Goal: Task Accomplishment & Management: Complete application form

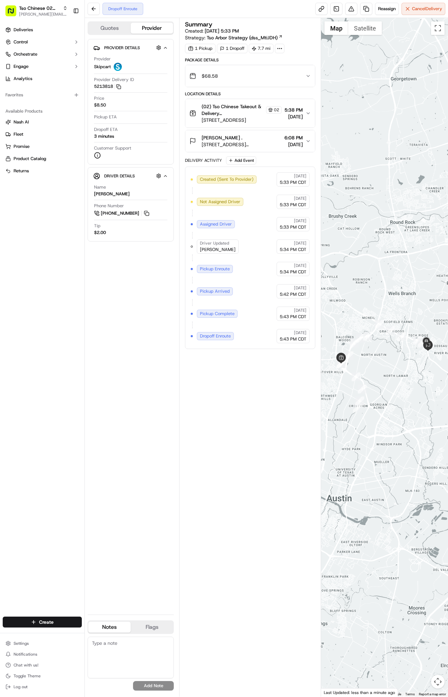
click at [40, 621] on html "Tso Chinese 02 Arbor [PERSON_NAME][EMAIL_ADDRESS][DOMAIN_NAME] Toggle Sidebar D…" at bounding box center [224, 348] width 448 height 697
click at [104, 629] on link "Delivery" at bounding box center [123, 635] width 76 height 12
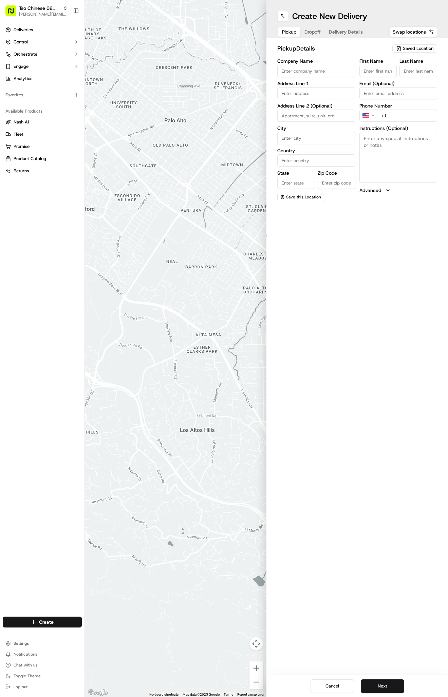
click at [409, 49] on span "Saved Location" at bounding box center [418, 48] width 31 height 6
click at [412, 83] on div "(02) Tso Chinese Takeout & Delivery [GEOGRAPHIC_DATA] (02)" at bounding box center [398, 77] width 97 height 16
type input "(02) Tso Chinese Takeout & Delivery [GEOGRAPHIC_DATA]"
type input "Bldg E Ste 402"
type input "Austin"
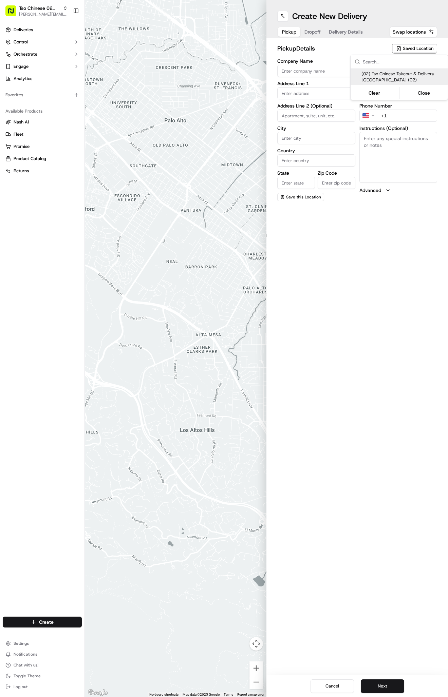
type input "US"
type input "[GEOGRAPHIC_DATA]"
type input "78759"
type input "Tso Chinese"
type input "Arboretum Crossing Manager"
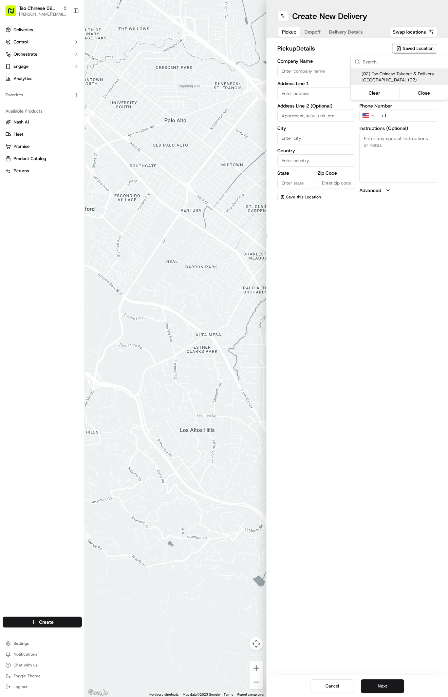
type input "[EMAIL_ADDRESS][DOMAIN_NAME]"
type input "[PHONE_NUMBER]"
type textarea "Submit a picture displaying address & food as Proof of Delivery. Envía una foto…"
type input "[STREET_ADDRESS]"
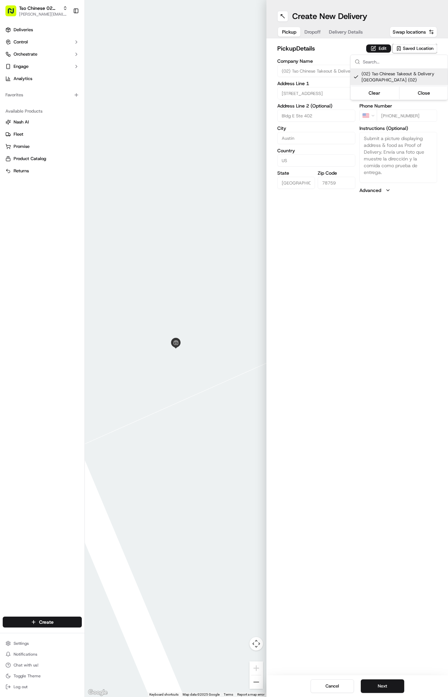
click at [348, 26] on html "Tso Chinese 02 Arbor [PERSON_NAME][EMAIL_ADDRESS][DOMAIN_NAME] Toggle Sidebar D…" at bounding box center [224, 348] width 448 height 697
click at [348, 27] on div "Pickup Dropoff Delivery Details" at bounding box center [322, 32] width 90 height 12
click at [348, 31] on span "Delivery Details" at bounding box center [346, 31] width 34 height 7
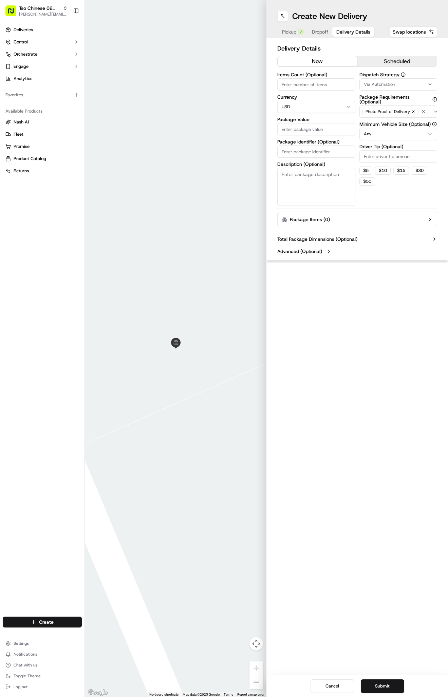
click at [379, 76] on label "Dispatch Strategy" at bounding box center [398, 74] width 78 height 5
click at [379, 82] on span "Via Automation" at bounding box center [379, 84] width 31 height 6
click at [381, 122] on span "Tso Arbor Strategy" at bounding box center [402, 121] width 83 height 6
click at [382, 159] on html "Tso Chinese 02 Arbor [PERSON_NAME][EMAIL_ADDRESS][DOMAIN_NAME] Toggle Sidebar D…" at bounding box center [224, 348] width 448 height 697
click at [382, 159] on input "Driver Tip (Optional)" at bounding box center [398, 156] width 78 height 12
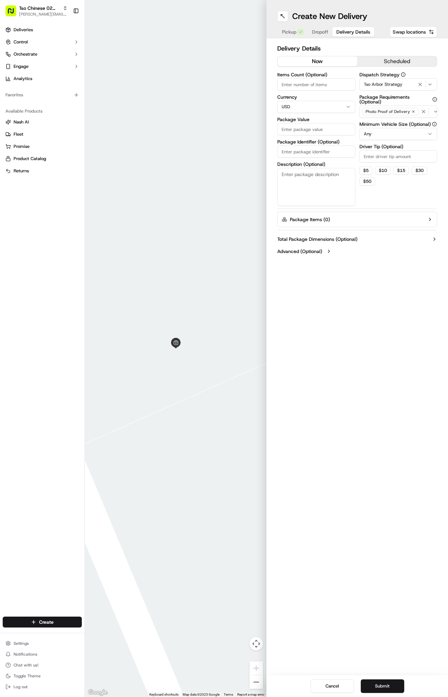
type input "3"
type input "2"
click at [322, 150] on input "Package Identifier (Optional)" at bounding box center [316, 152] width 78 height 12
paste input "U3XGK6A"
click at [322, 150] on input "U3XGK6A" at bounding box center [316, 152] width 78 height 12
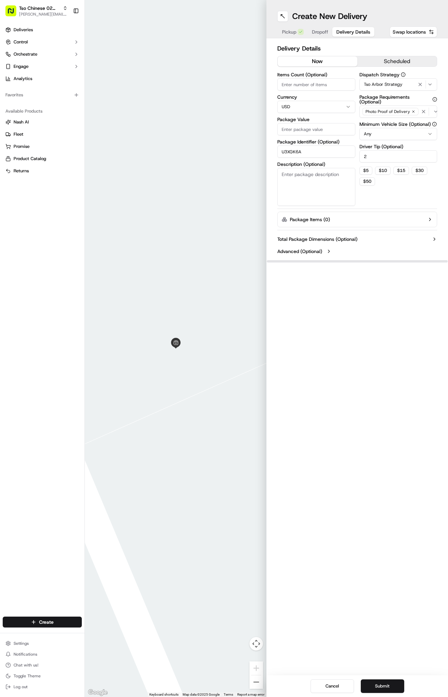
type input "U3XGK6A"
click at [318, 135] on div "Items Count (Optional) Currency USD Package Value Package Identifier (Optional)…" at bounding box center [316, 139] width 78 height 134
click at [317, 126] on input "Package Value" at bounding box center [316, 129] width 78 height 12
type input "70.15"
click at [325, 27] on button "Dropoff" at bounding box center [320, 31] width 24 height 9
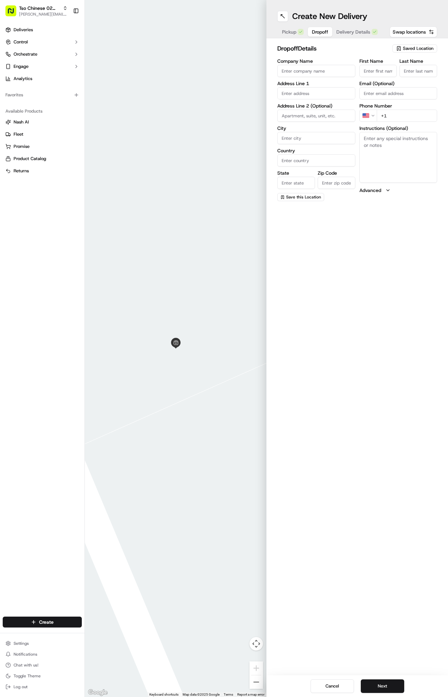
paste input "[PHONE_NUMBER]"
type input "[PHONE_NUMBER]"
paste input "[STREET_ADDRESS]"
click at [331, 111] on div "[STREET_ADDRESS]" at bounding box center [316, 107] width 75 height 10
type input "[STREET_ADDRESS]"
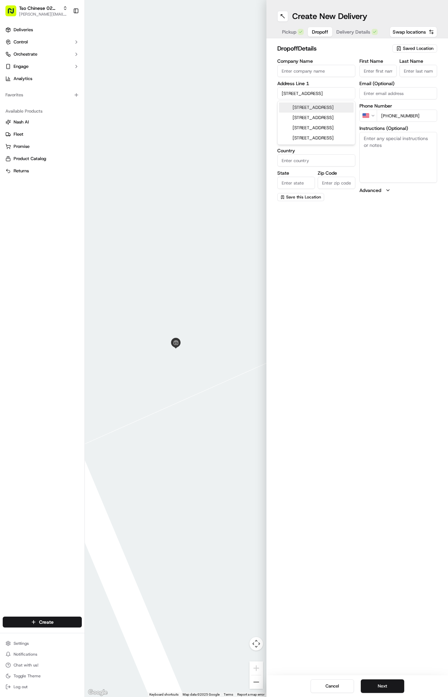
type input "Austin"
type input "[GEOGRAPHIC_DATA]"
type input "78727"
type input "[STREET_ADDRESS]"
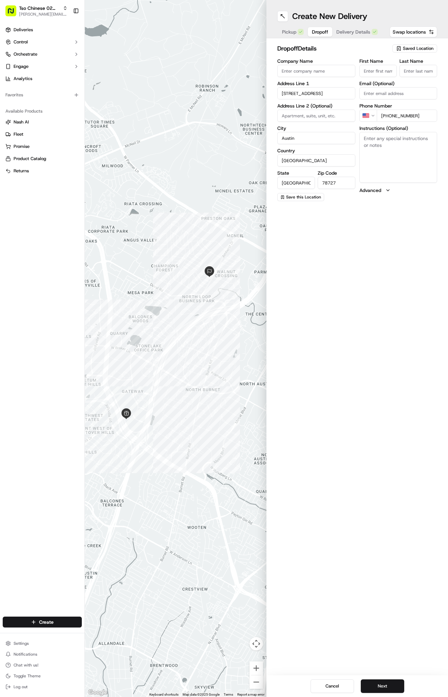
paste input "[PERSON_NAME]"
type input "[PERSON_NAME]"
type input "."
click at [360, 32] on span "Delivery Details" at bounding box center [361, 31] width 34 height 7
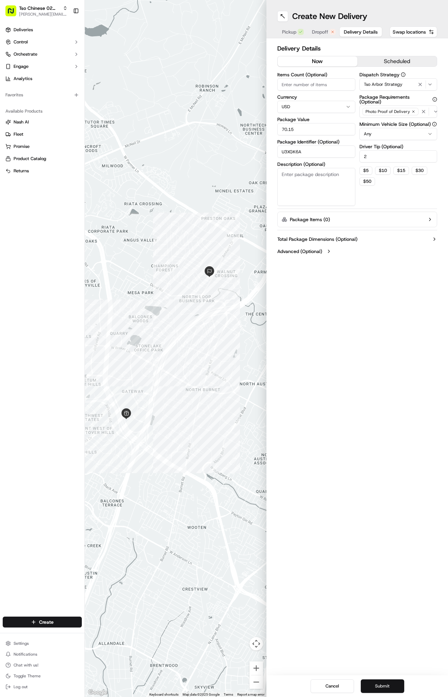
click at [389, 680] on button "Submit" at bounding box center [382, 686] width 43 height 14
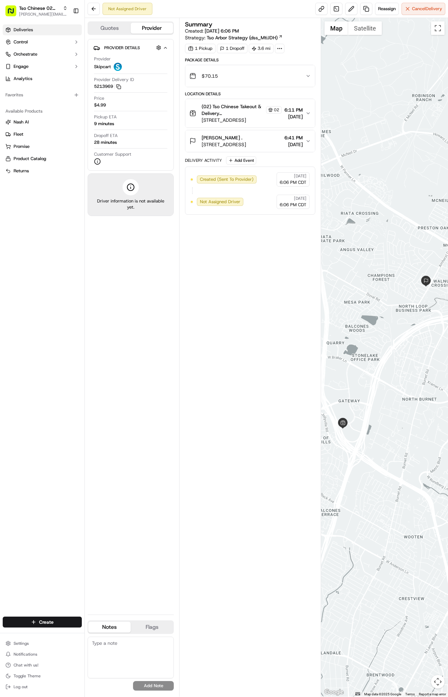
click at [54, 31] on link "Deliveries" at bounding box center [42, 29] width 79 height 11
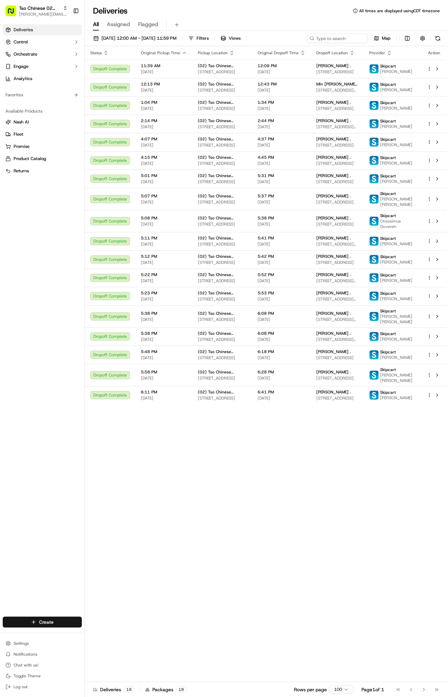
click at [33, 624] on html "Tso Chinese 02 Arbor [PERSON_NAME][EMAIL_ADDRESS][DOMAIN_NAME] Toggle Sidebar D…" at bounding box center [224, 348] width 448 height 697
click at [119, 630] on link "Delivery" at bounding box center [123, 635] width 76 height 12
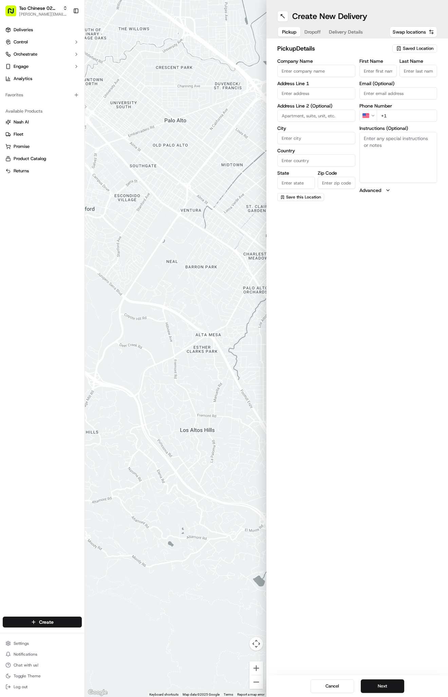
click at [407, 50] on span "Saved Location" at bounding box center [418, 48] width 31 height 6
click at [389, 76] on span "(02) Tso Chinese Takeout & Delivery [GEOGRAPHIC_DATA] (02)" at bounding box center [402, 77] width 83 height 12
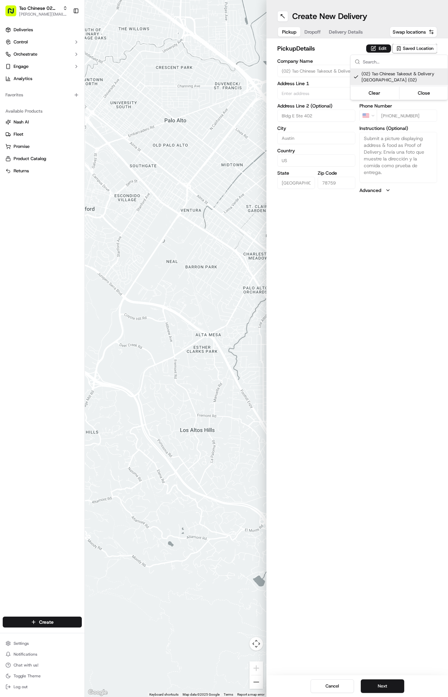
type input "(02) Tso Chinese Takeout & Delivery [GEOGRAPHIC_DATA]"
type input "Bldg E Ste 402"
type input "Austin"
type input "US"
type input "[GEOGRAPHIC_DATA]"
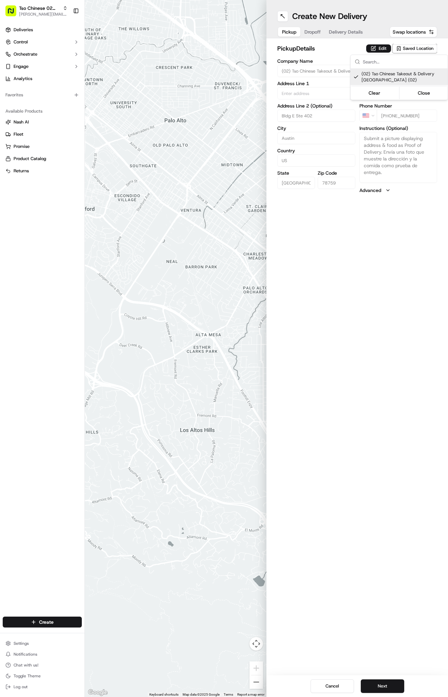
type input "78759"
type input "Tso Chinese"
type input "Arboretum Crossing Manager"
type input "[EMAIL_ADDRESS][DOMAIN_NAME]"
type input "[PHONE_NUMBER]"
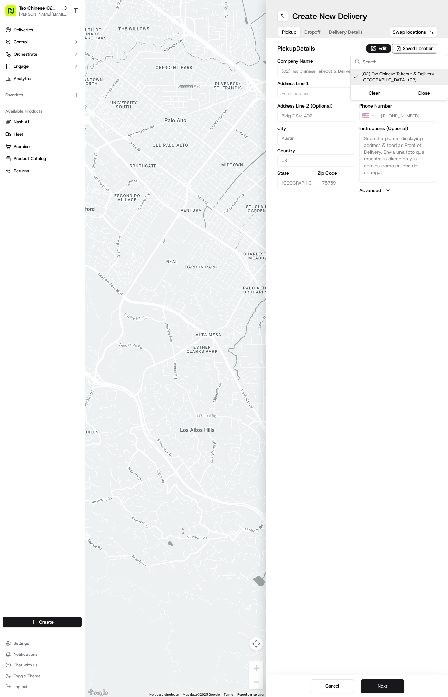
type textarea "Submit a picture displaying address & food as Proof of Delivery. Envía una foto…"
type input "[STREET_ADDRESS]"
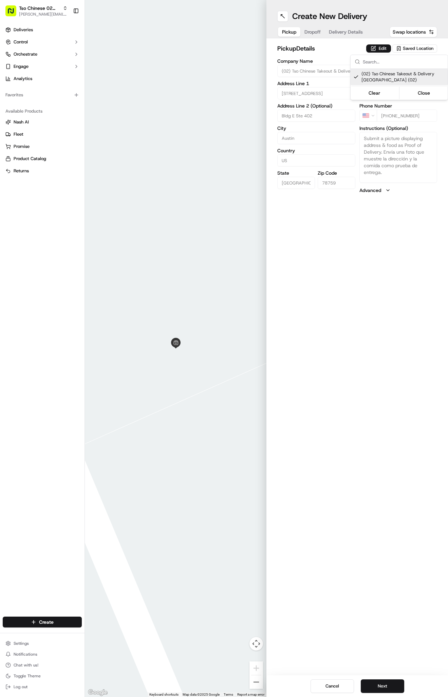
click at [338, 37] on html "Tso Chinese 02 Arbor [PERSON_NAME][EMAIL_ADDRESS][DOMAIN_NAME] Toggle Sidebar D…" at bounding box center [224, 348] width 448 height 697
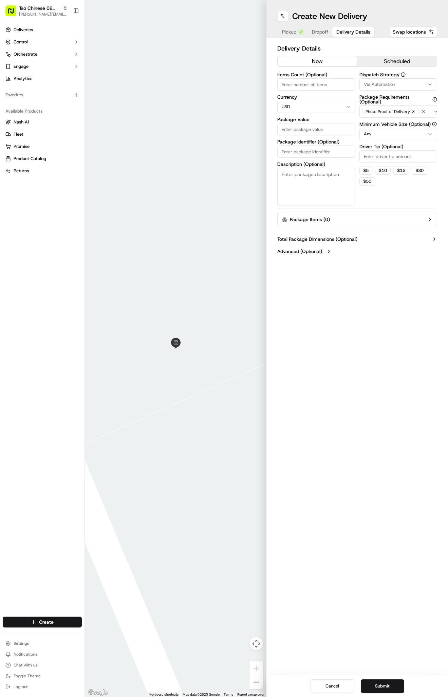
click at [341, 32] on span "Delivery Details" at bounding box center [353, 31] width 34 height 7
click at [380, 81] on button "Via Automation" at bounding box center [398, 84] width 78 height 12
click at [375, 118] on span "Tso Arbor Strategy" at bounding box center [402, 121] width 83 height 6
click at [377, 154] on html "Tso Chinese 02 Arbor [PERSON_NAME][EMAIL_ADDRESS][DOMAIN_NAME] Toggle Sidebar D…" at bounding box center [224, 348] width 448 height 697
click at [377, 158] on input "Driver Tip (Optional)" at bounding box center [398, 156] width 78 height 12
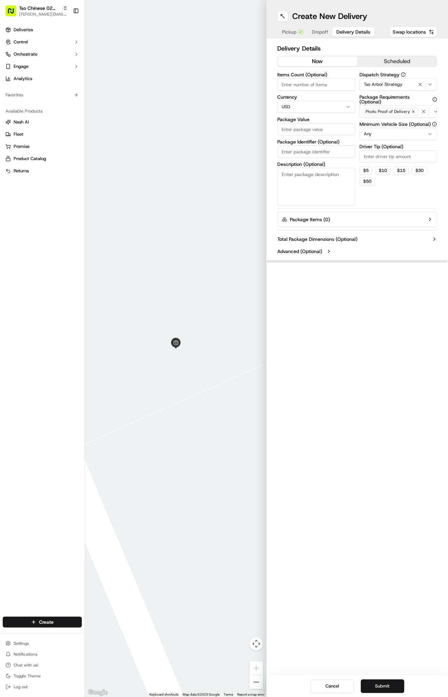
click at [325, 152] on input "Package Identifier (Optional)" at bounding box center [316, 152] width 78 height 12
click at [339, 149] on input "Package Identifier (Optional)" at bounding box center [316, 152] width 78 height 12
type input "e"
click at [376, 157] on input "Driver Tip (Optional)" at bounding box center [398, 156] width 78 height 12
type input "2"
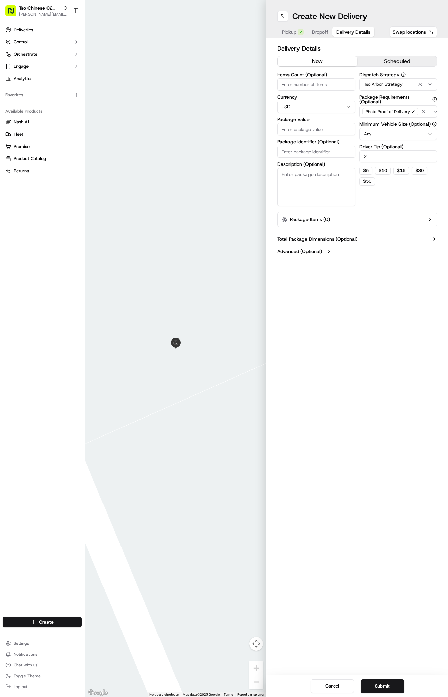
click at [304, 148] on input "Package Identifier (Optional)" at bounding box center [316, 152] width 78 height 12
paste input "WJ4RQKD"
type input "WJ4RQKD"
click at [304, 136] on div "Items Count (Optional) Currency USD Package Value Package Identifier (Optional)…" at bounding box center [316, 139] width 78 height 134
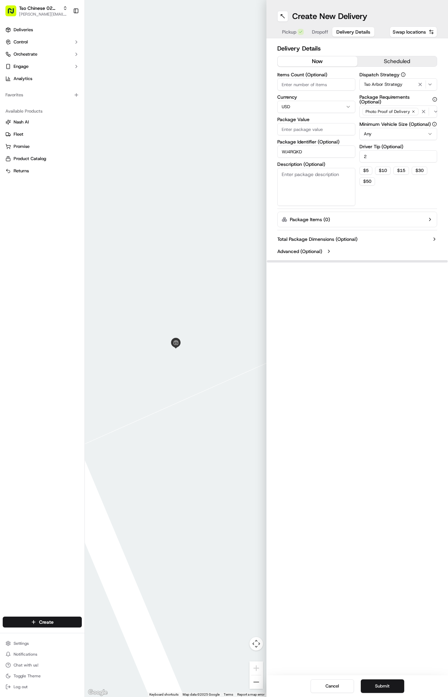
click at [304, 128] on input "Package Value" at bounding box center [316, 129] width 78 height 12
type input "28.04"
click at [319, 32] on span "Dropoff" at bounding box center [320, 31] width 16 height 7
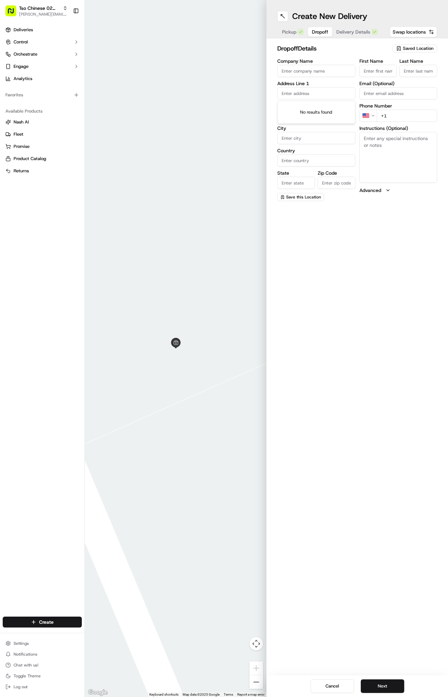
paste input "11503 Hunters Ln"
click at [334, 113] on div "[STREET_ADDRESS]" at bounding box center [316, 107] width 75 height 10
type input "[STREET_ADDRESS]"
type input "Austin"
type input "[GEOGRAPHIC_DATA]"
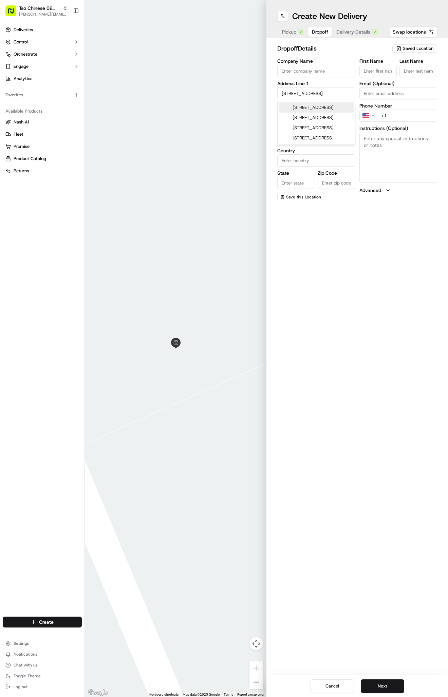
type input "[GEOGRAPHIC_DATA]"
type input "78753"
type input "[STREET_ADDRESS]"
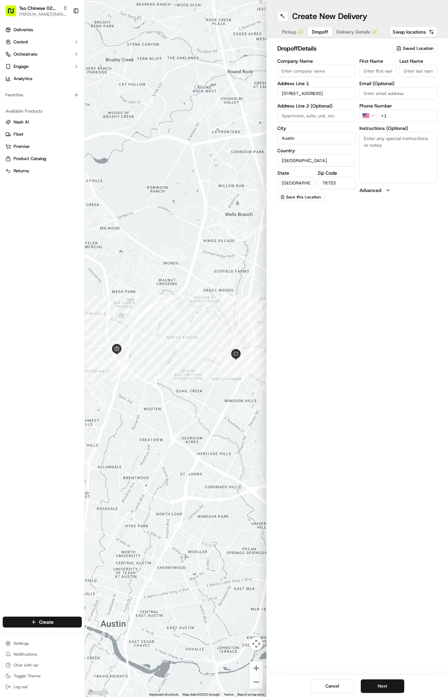
click at [401, 124] on div "First Name Last Name Email (Optional) Phone Number US +1 Instructions (Optional…" at bounding box center [398, 130] width 78 height 142
paste input "[PHONE_NUMBER]"
type input "[PHONE_NUMBER]"
click at [381, 70] on input "First Name" at bounding box center [378, 71] width 38 height 12
paste input "[PERSON_NAME]"
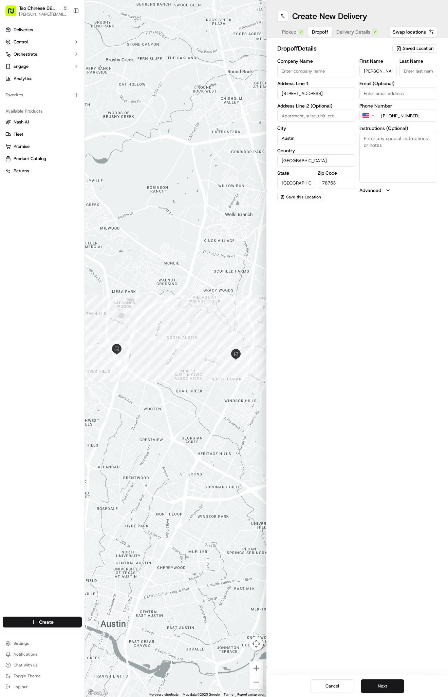
type input "[PERSON_NAME]"
type input "."
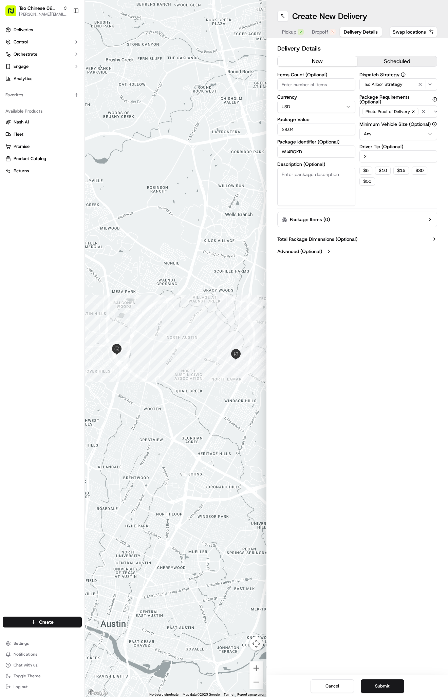
click at [360, 35] on span "Delivery Details" at bounding box center [361, 31] width 34 height 7
click at [391, 682] on button "Submit" at bounding box center [382, 686] width 43 height 14
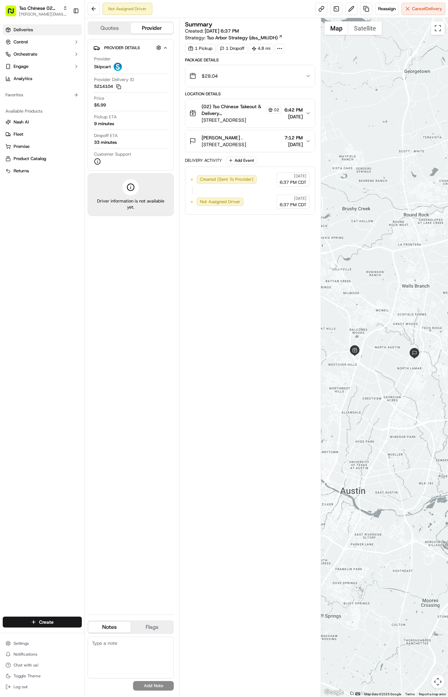
click at [38, 32] on link "Deliveries" at bounding box center [42, 29] width 79 height 11
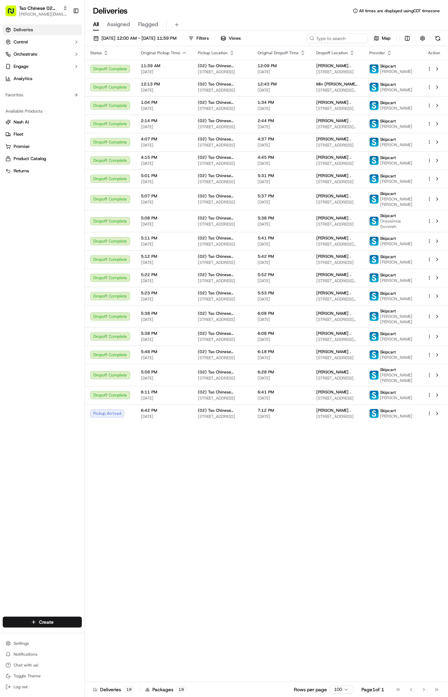
click at [38, 32] on link "Deliveries" at bounding box center [42, 29] width 79 height 11
click at [56, 620] on html "Tso Chinese 02 Arbor [PERSON_NAME][EMAIL_ADDRESS][DOMAIN_NAME] Toggle Sidebar D…" at bounding box center [224, 348] width 448 height 697
click at [98, 629] on link "Delivery" at bounding box center [123, 635] width 76 height 12
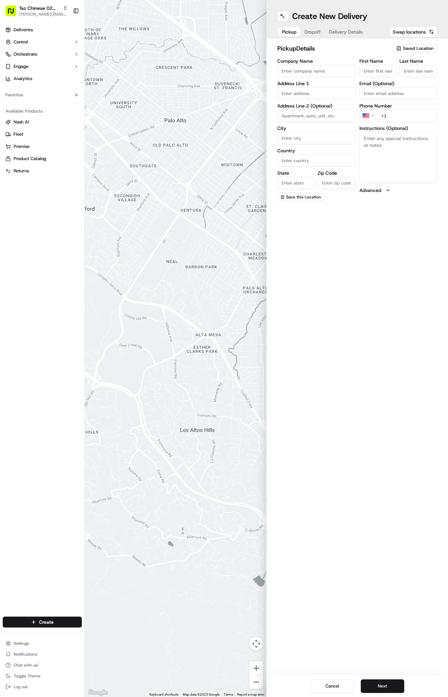
click at [407, 48] on span "Saved Location" at bounding box center [418, 48] width 31 height 6
click at [399, 74] on span "(02) Tso Chinese Takeout & Delivery [GEOGRAPHIC_DATA] (02)" at bounding box center [402, 77] width 83 height 12
type input "(02) Tso Chinese Takeout & Delivery [GEOGRAPHIC_DATA]"
type input "Bldg E Ste 402"
type input "Austin"
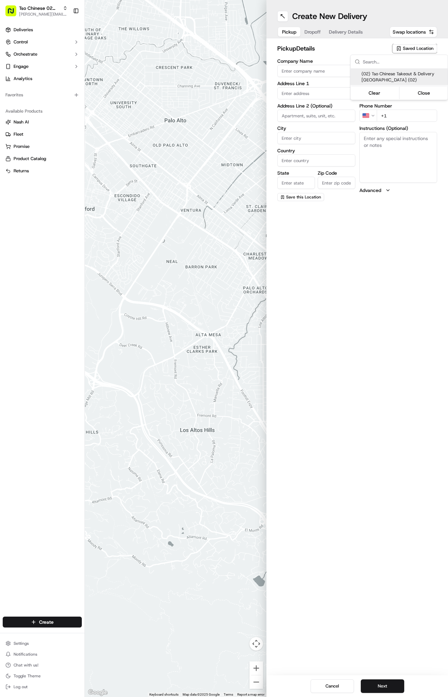
type input "US"
type input "[GEOGRAPHIC_DATA]"
type input "78759"
type input "Tso Chinese"
type input "Arboretum Crossing Manager"
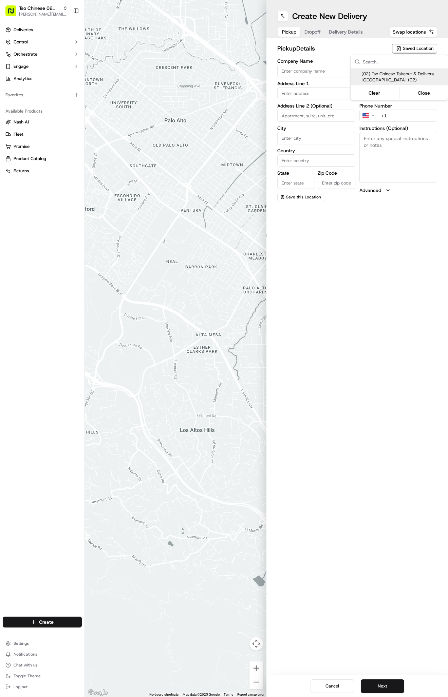
type input "[EMAIL_ADDRESS][DOMAIN_NAME]"
type input "[PHONE_NUMBER]"
type textarea "Submit a picture displaying address & food as Proof of Delivery. Envía una foto…"
type input "[STREET_ADDRESS]"
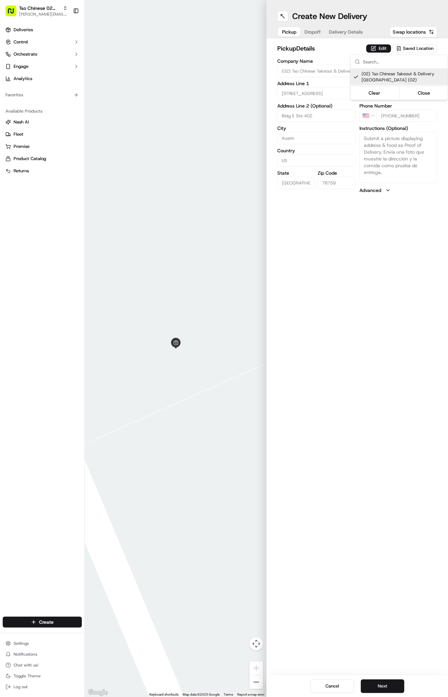
click at [346, 31] on html "Tso Chinese 02 Arbor [PERSON_NAME][EMAIL_ADDRESS][DOMAIN_NAME] Toggle Sidebar D…" at bounding box center [224, 348] width 448 height 697
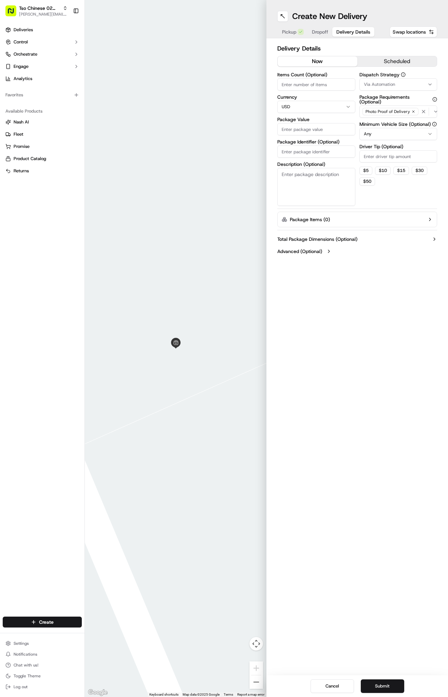
click at [346, 34] on span "Delivery Details" at bounding box center [353, 31] width 34 height 7
click at [377, 85] on span "Via Automation" at bounding box center [379, 84] width 31 height 6
click at [378, 119] on span "Tso Arbor Strategy" at bounding box center [402, 121] width 83 height 6
click at [371, 165] on html "Tso Chinese 02 Arbor [PERSON_NAME][EMAIL_ADDRESS][DOMAIN_NAME] Toggle Sidebar D…" at bounding box center [224, 348] width 448 height 697
click at [371, 162] on input "Driver Tip (Optional)" at bounding box center [398, 156] width 78 height 12
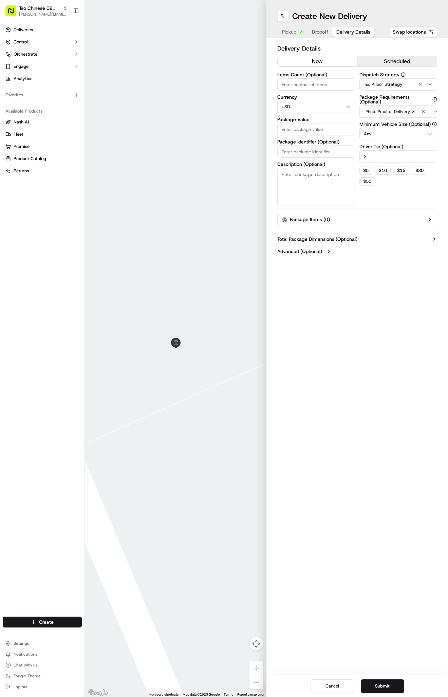
type input "2"
click at [317, 153] on input "Package Identifier (Optional)" at bounding box center [316, 152] width 78 height 12
paste input "JXXLMXD"
type input "JXXLMXD"
click at [315, 136] on div "Items Count (Optional) Currency USD Package Value Package Identifier (Optional)…" at bounding box center [316, 139] width 78 height 134
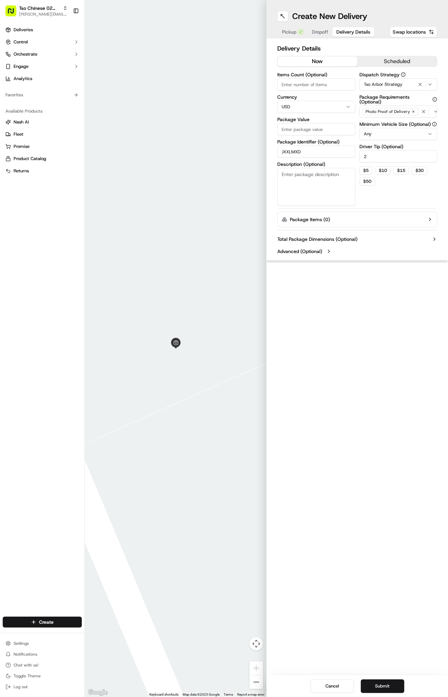
click at [315, 129] on input "Package Value" at bounding box center [316, 129] width 78 height 12
click at [332, 129] on input "Package Value" at bounding box center [316, 129] width 78 height 12
type input "38.54"
click at [323, 31] on span "Dropoff" at bounding box center [320, 31] width 16 height 7
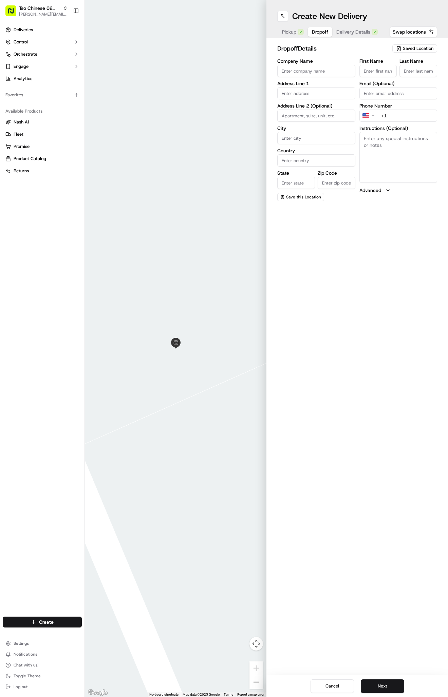
paste input "[PERSON_NAME]"
type input "[PERSON_NAME]"
click at [437, 70] on div "dropoff Details Saved Location Company Name Address Line 1 Address Line 2 (Opti…" at bounding box center [356, 122] width 181 height 169
type input "."
paste input "[PHONE_NUMBER]"
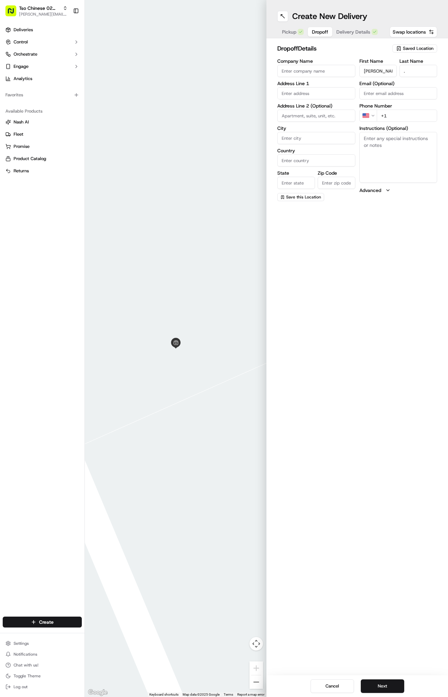
type input "[PHONE_NUMBER]"
click at [295, 98] on input "text" at bounding box center [316, 93] width 78 height 12
paste input "[STREET_ADDRESS][PERSON_NAME]"
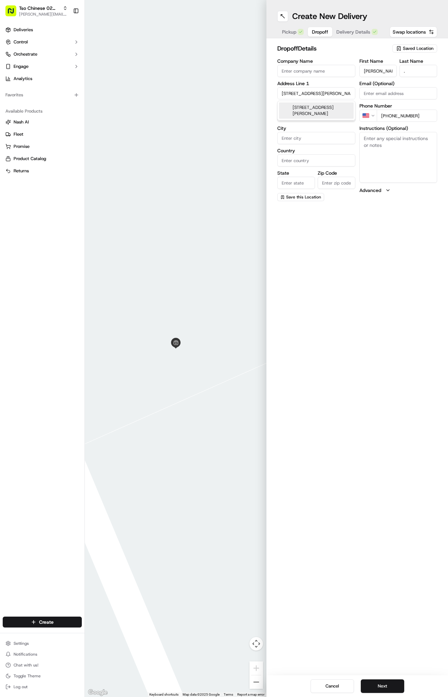
click at [318, 111] on div "[STREET_ADDRESS][PERSON_NAME]" at bounding box center [316, 110] width 75 height 16
type input "[STREET_ADDRESS][PERSON_NAME]"
type input "Austin"
type input "[GEOGRAPHIC_DATA]"
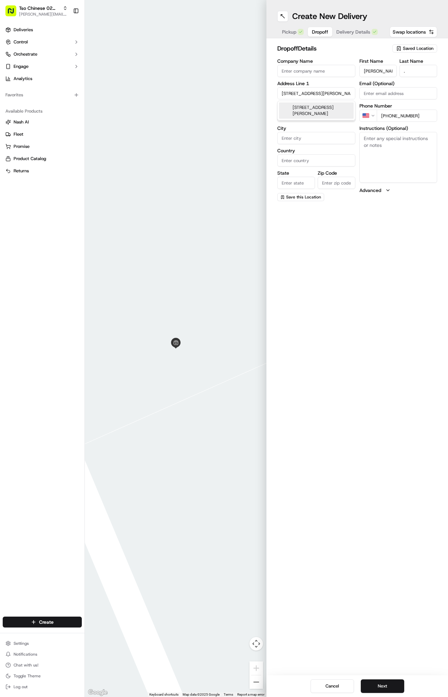
type input "78759"
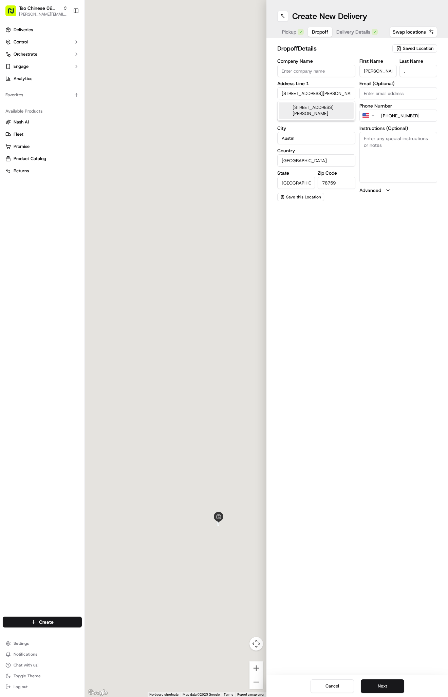
type input "[STREET_ADDRESS][PERSON_NAME]"
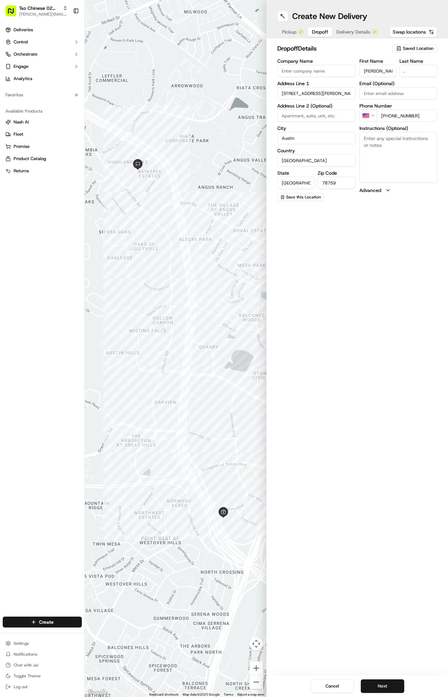
click at [387, 161] on textarea "Instructions (Optional)" at bounding box center [398, 157] width 78 height 51
paste textarea "Please ring doorbell. Thank you."
type textarea "Please ring doorbell. Thank you."
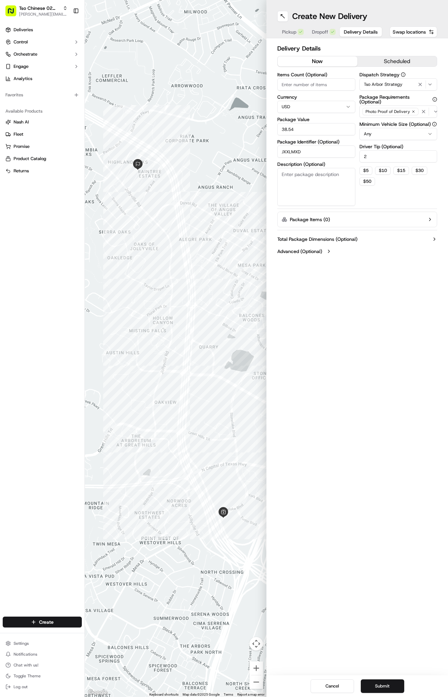
click at [353, 36] on button "Delivery Details" at bounding box center [361, 31] width 42 height 9
click at [371, 686] on button "Submit" at bounding box center [382, 686] width 43 height 14
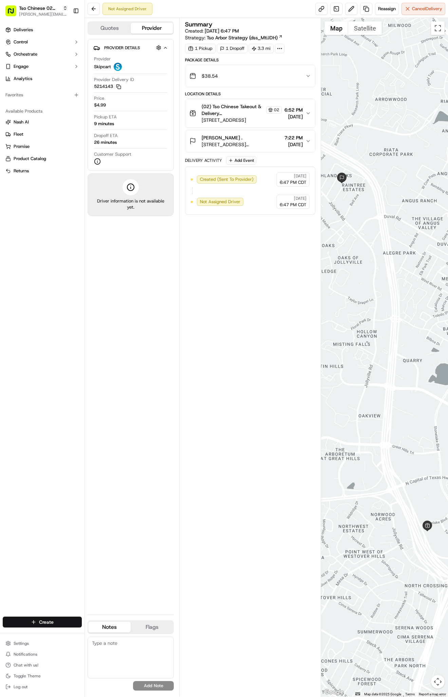
click at [43, 622] on html "Tso Chinese 02 Arbor [PERSON_NAME][EMAIL_ADDRESS][DOMAIN_NAME] Toggle Sidebar D…" at bounding box center [224, 348] width 448 height 697
click at [104, 634] on link "Delivery" at bounding box center [123, 635] width 76 height 12
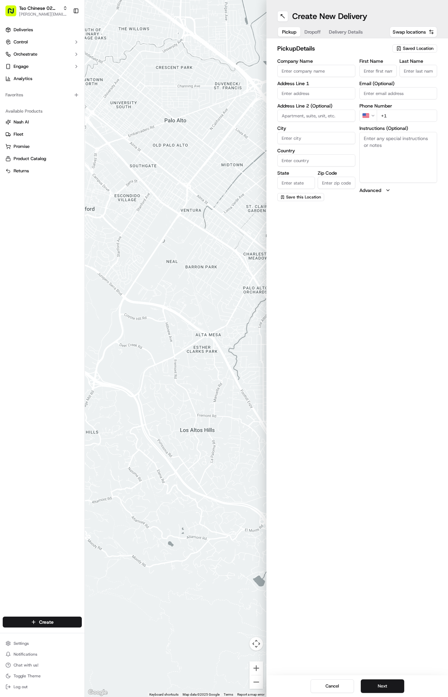
click at [404, 53] on div "pickup Details Saved Location" at bounding box center [357, 50] width 160 height 12
click at [404, 46] on span "Saved Location" at bounding box center [418, 48] width 31 height 6
click at [399, 85] on div "(02) Tso Chinese Takeout & Delivery [GEOGRAPHIC_DATA] (02)" at bounding box center [398, 77] width 97 height 16
type input "(02) Tso Chinese Takeout & Delivery [GEOGRAPHIC_DATA]"
type input "Bldg E Ste 402"
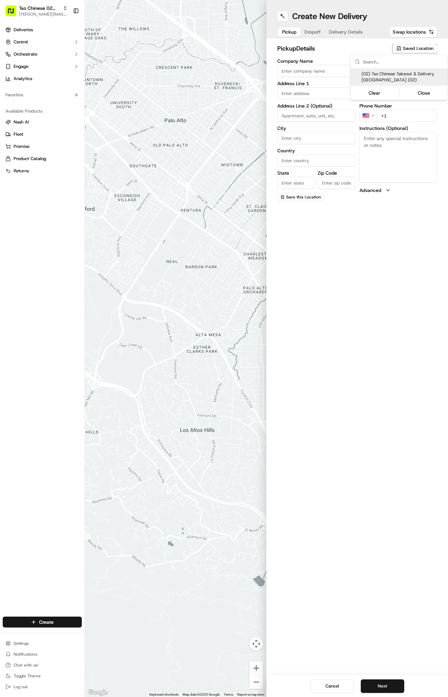
type input "Austin"
type input "US"
type input "[GEOGRAPHIC_DATA]"
type input "78759"
type input "Tso Chinese"
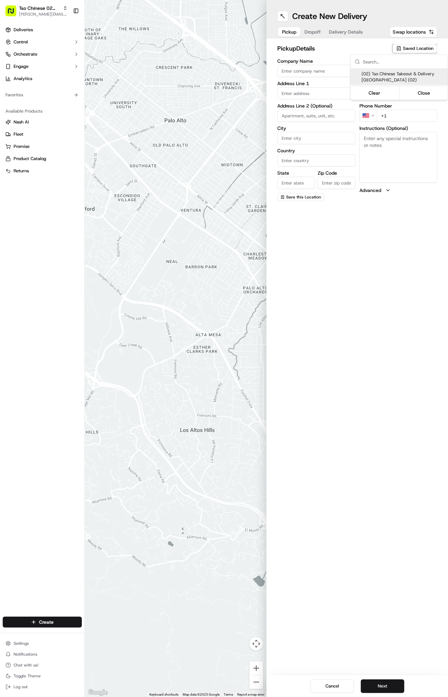
type input "Arboretum Crossing Manager"
type input "[EMAIL_ADDRESS][DOMAIN_NAME]"
type input "[PHONE_NUMBER]"
type textarea "Submit a picture displaying address & food as Proof of Delivery. Envía una foto…"
type input "[STREET_ADDRESS]"
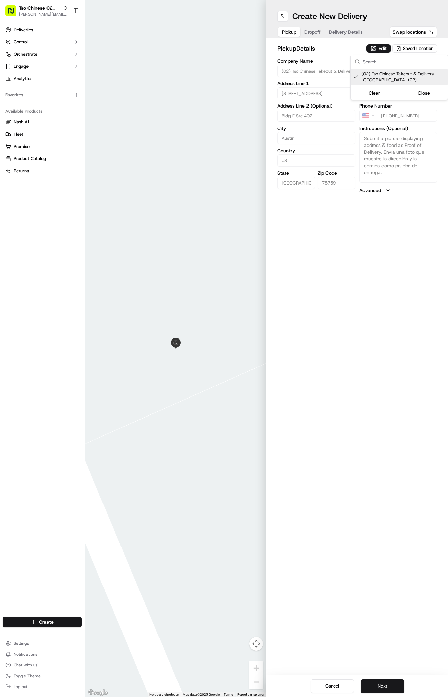
click at [353, 33] on html "Tso Chinese 02 Arbor [PERSON_NAME][EMAIL_ADDRESS][DOMAIN_NAME] Toggle Sidebar D…" at bounding box center [224, 348] width 448 height 697
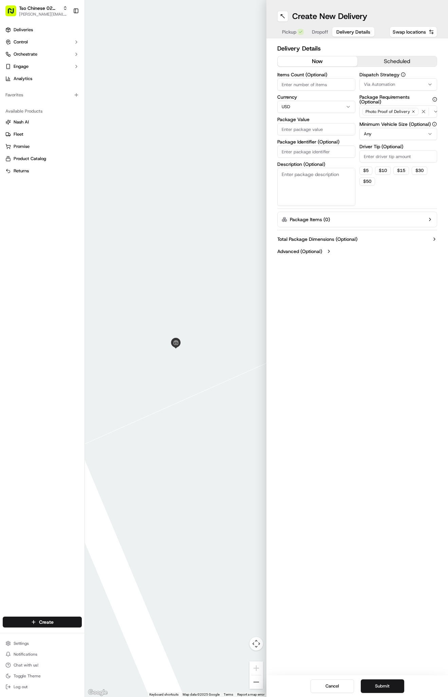
click at [352, 32] on span "Delivery Details" at bounding box center [353, 31] width 34 height 7
click at [385, 86] on span "Via Automation" at bounding box center [379, 84] width 31 height 6
click at [384, 120] on span "Tso Arbor Strategy" at bounding box center [402, 121] width 83 height 6
click at [383, 149] on button "Clear" at bounding box center [374, 144] width 46 height 9
click at [385, 161] on html "Tso Chinese 02 Arbor [PERSON_NAME][EMAIL_ADDRESS][DOMAIN_NAME] Toggle Sidebar D…" at bounding box center [224, 348] width 448 height 697
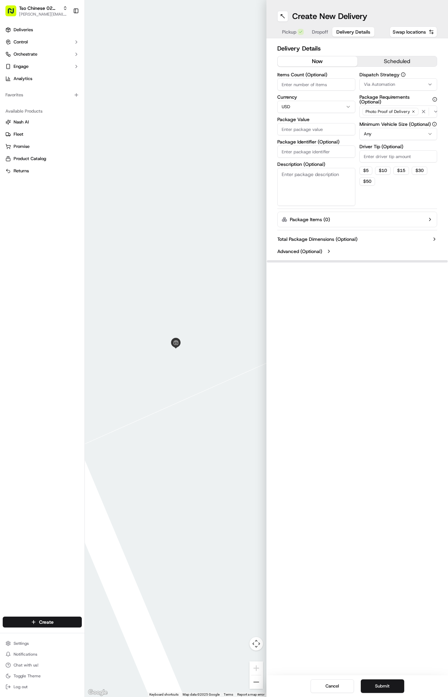
click at [380, 79] on button "Via Automation" at bounding box center [398, 84] width 78 height 12
click at [379, 118] on span "Tso Arbor Strategy" at bounding box center [402, 121] width 83 height 6
click at [375, 156] on html "Tso Chinese 02 Arbor [PERSON_NAME][EMAIL_ADDRESS][DOMAIN_NAME] Toggle Sidebar D…" at bounding box center [224, 348] width 448 height 697
click at [375, 157] on input "Driver Tip (Optional)" at bounding box center [398, 156] width 78 height 12
type input "2"
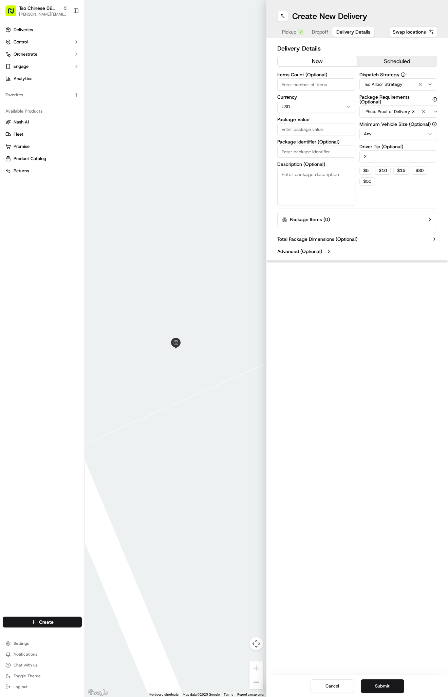
click at [322, 151] on input "Package Identifier (Optional)" at bounding box center [316, 152] width 78 height 12
paste input "YGVO5AC"
type input "YGVO5AC"
click at [313, 130] on input "Package Value" at bounding box center [316, 129] width 78 height 12
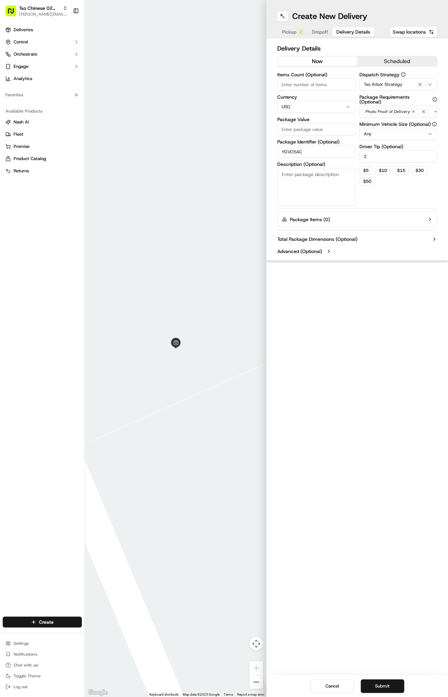
click at [313, 130] on input "Package Value" at bounding box center [316, 129] width 78 height 12
type input "44.22"
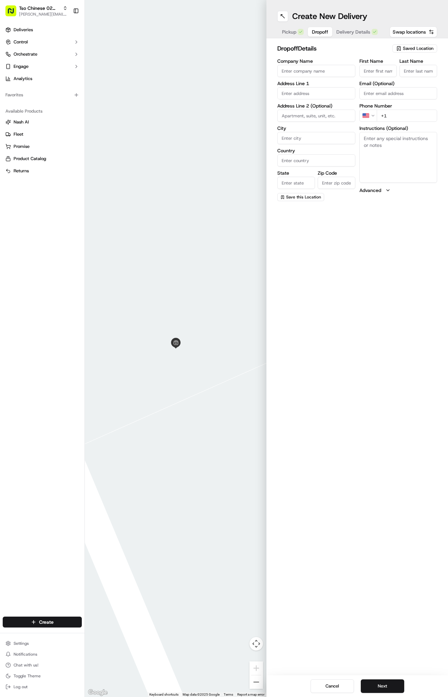
click at [318, 29] on span "Dropoff" at bounding box center [320, 31] width 16 height 7
click at [382, 76] on input "First Name" at bounding box center [378, 71] width 38 height 12
paste input "[PERSON_NAME]"
type input "[PERSON_NAME]"
type input "."
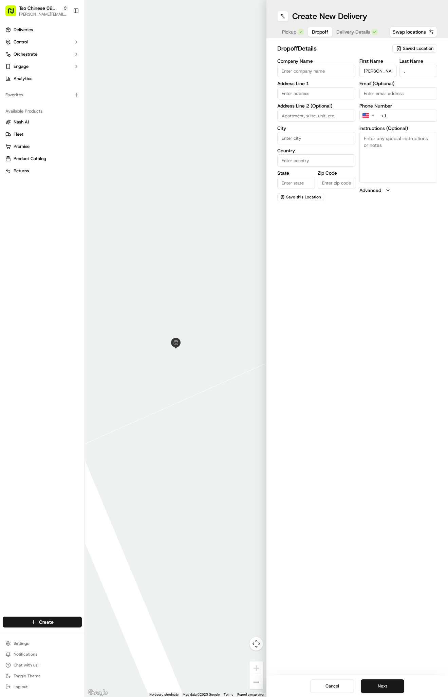
paste input "[PHONE_NUMBER]"
type input "[PHONE_NUMBER]"
paste input "[STREET_ADDRESS]"
click at [339, 110] on div "[STREET_ADDRESS]" at bounding box center [316, 107] width 75 height 10
type input "[STREET_ADDRESS]"
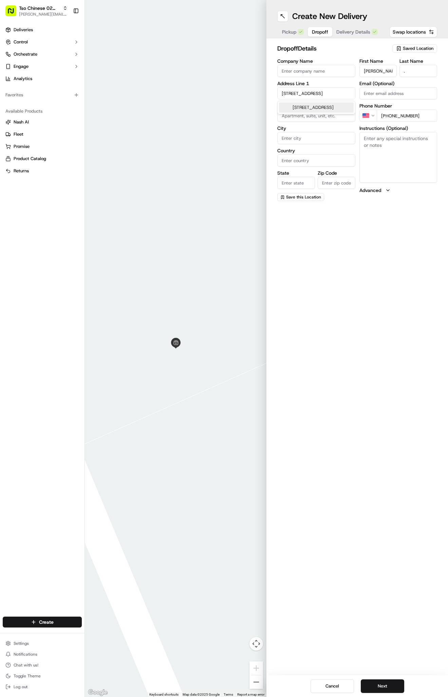
type input "Austin"
type input "[GEOGRAPHIC_DATA]"
type input "78759"
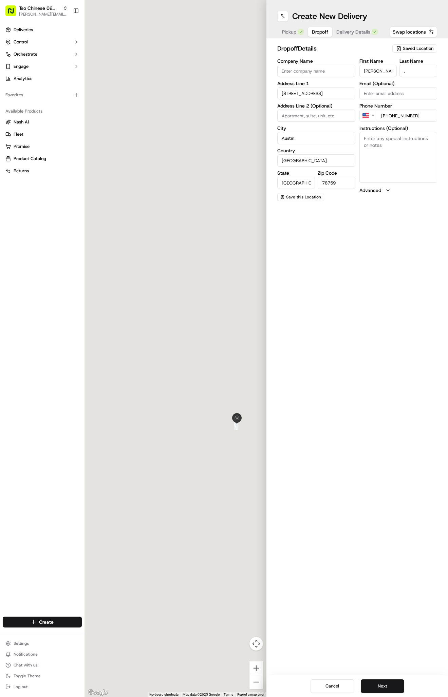
type input "[STREET_ADDRESS]"
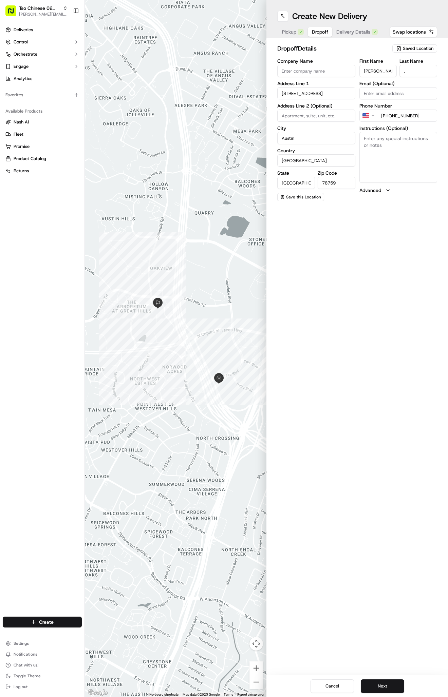
click at [380, 150] on textarea "Instructions (Optional)" at bounding box center [398, 157] width 78 height 51
paste textarea "[GEOGRAPHIC_DATA]"
paste textarea "[PERSON_NAME] Room"
paste textarea "Enter all the way into the lobby. [PERSON_NAME] room is to the right hand side …"
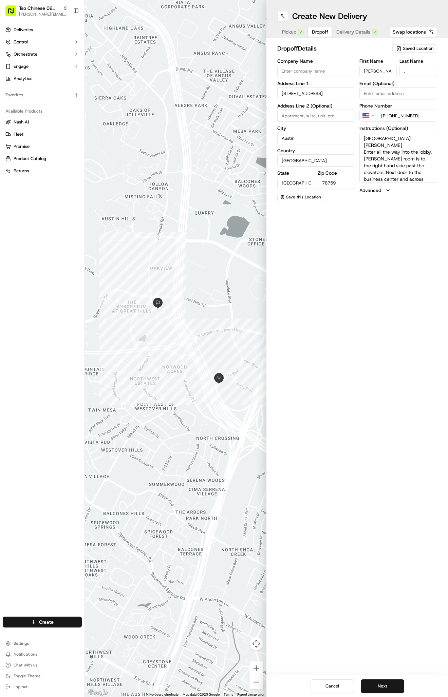
type textarea "[GEOGRAPHIC_DATA][PERSON_NAME] Enter all the way into the lobby. [PERSON_NAME] …"
click at [379, 694] on div "Cancel Next" at bounding box center [356, 686] width 181 height 22
click at [379, 686] on button "Next" at bounding box center [382, 686] width 43 height 14
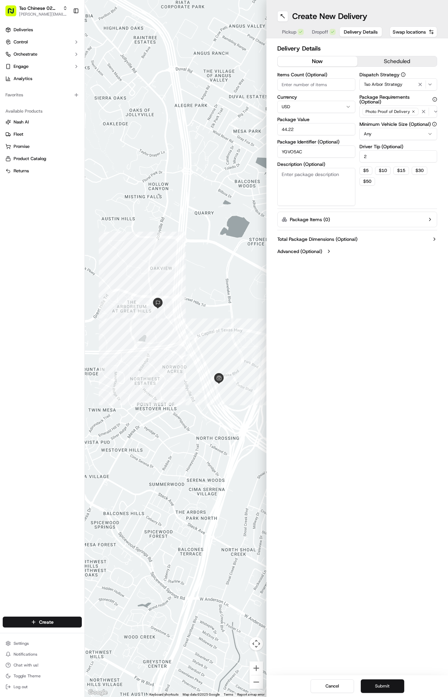
click at [379, 685] on button "Submit" at bounding box center [382, 686] width 43 height 14
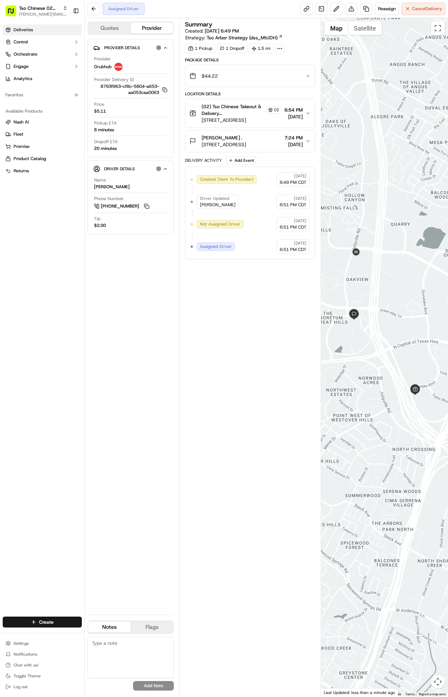
click at [43, 30] on link "Deliveries" at bounding box center [42, 29] width 79 height 11
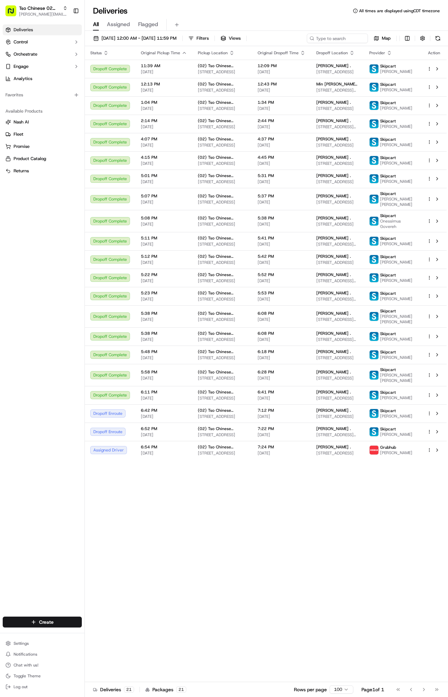
click at [39, 637] on div "Settings Notifications Chat with us! Toggle Theme Log out" at bounding box center [42, 665] width 84 height 58
click at [49, 619] on html "Tso Chinese 02 Arbor [PERSON_NAME][EMAIL_ADDRESS][DOMAIN_NAME] Toggle Sidebar D…" at bounding box center [224, 348] width 448 height 697
click at [113, 634] on link "Delivery" at bounding box center [123, 635] width 76 height 12
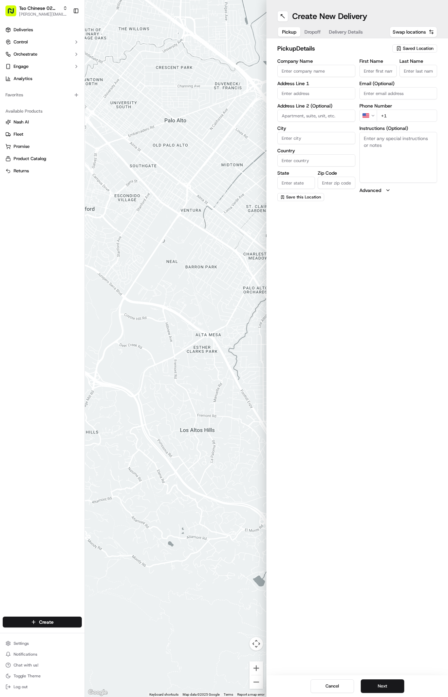
click at [415, 49] on span "Saved Location" at bounding box center [418, 48] width 31 height 6
click at [380, 75] on span "(02) Tso Chinese Takeout & Delivery [GEOGRAPHIC_DATA] (02)" at bounding box center [402, 77] width 83 height 12
type input "(02) Tso Chinese Takeout & Delivery [GEOGRAPHIC_DATA]"
type input "Bldg E Ste 402"
type input "Austin"
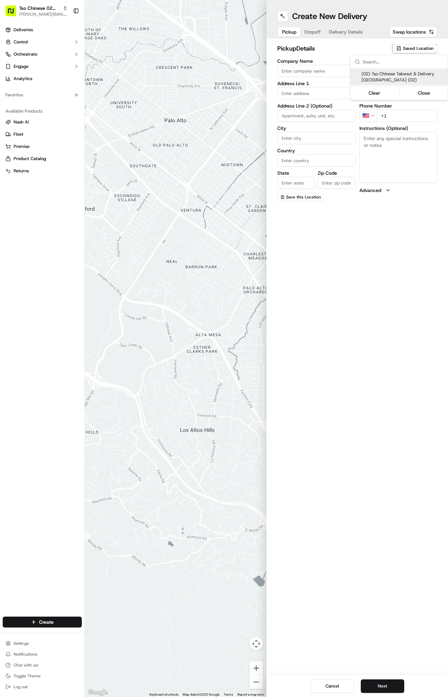
type input "US"
type input "[GEOGRAPHIC_DATA]"
type input "78759"
type input "Tso Chinese"
type input "Arboretum Crossing Manager"
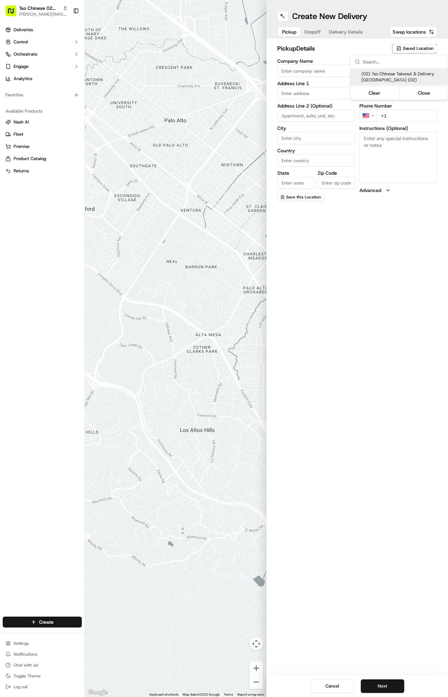
type input "[EMAIL_ADDRESS][DOMAIN_NAME]"
type input "[PHONE_NUMBER]"
type textarea "Submit a picture displaying address & food as Proof of Delivery. Envía una foto…"
type input "[STREET_ADDRESS]"
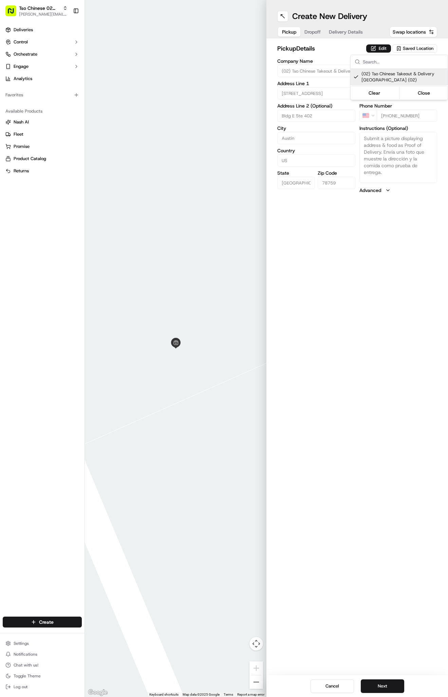
click at [352, 37] on html "Tso Chinese 02 Arbor [PERSON_NAME][EMAIL_ADDRESS][DOMAIN_NAME] Toggle Sidebar D…" at bounding box center [224, 348] width 448 height 697
click at [344, 33] on span "Delivery Details" at bounding box center [346, 31] width 34 height 7
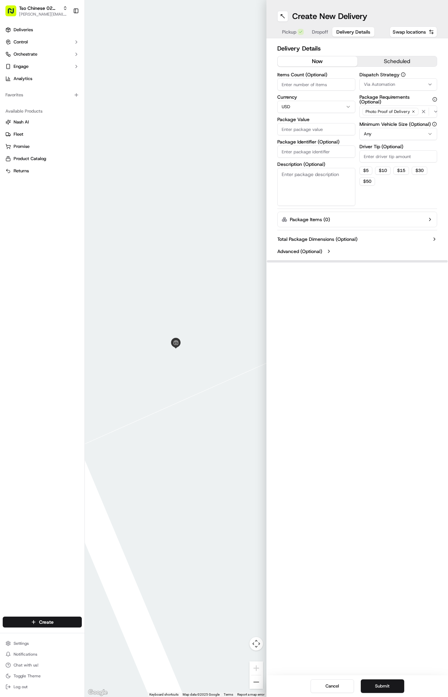
click at [381, 86] on span "Via Automation" at bounding box center [379, 84] width 31 height 6
click at [377, 120] on span "Tso Arbor Strategy" at bounding box center [402, 121] width 83 height 6
click at [372, 153] on html "Tso Chinese 02 Arbor [PERSON_NAME][EMAIL_ADDRESS][DOMAIN_NAME] Toggle Sidebar D…" at bounding box center [224, 348] width 448 height 697
click at [372, 158] on input "Driver Tip (Optional)" at bounding box center [398, 156] width 78 height 12
type input "2"
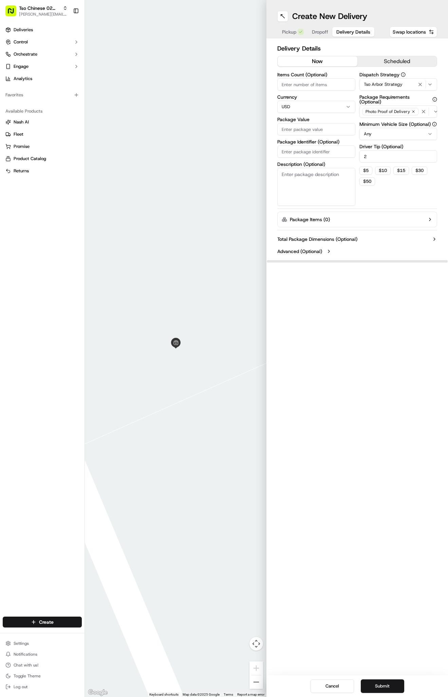
click at [286, 159] on div "Items Count (Optional) Currency USD Package Value Package Identifier (Optional)…" at bounding box center [316, 139] width 78 height 134
click at [315, 159] on div "Items Count (Optional) Currency USD Package Value Package Identifier (Optional)…" at bounding box center [316, 139] width 78 height 134
click at [315, 152] on input "Package Identifier (Optional)" at bounding box center [316, 152] width 78 height 12
paste input "GBJMNME"
type input "GBJMNME"
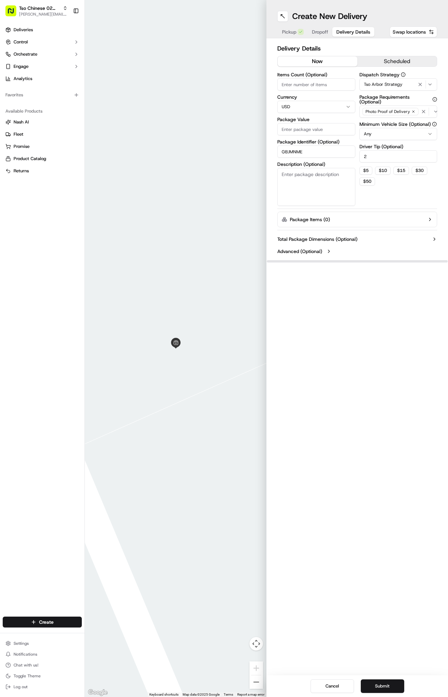
click at [286, 134] on input "Package Value" at bounding box center [316, 129] width 78 height 12
type input "41.57"
click at [324, 34] on span "Dropoff" at bounding box center [320, 31] width 16 height 7
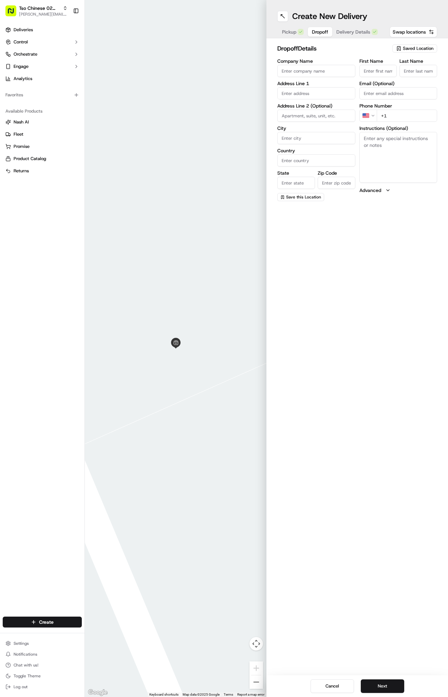
paste input "[PHONE_NUMBER]"
type input "[PHONE_NUMBER]"
click at [378, 71] on input "First Name" at bounding box center [378, 71] width 38 height 12
paste input "[PERSON_NAME]"
type input "[PERSON_NAME]"
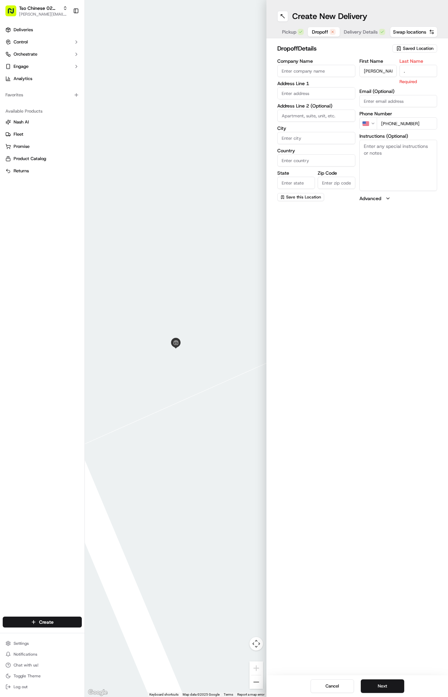
type input "."
paste input "[STREET_ADDRESS]"
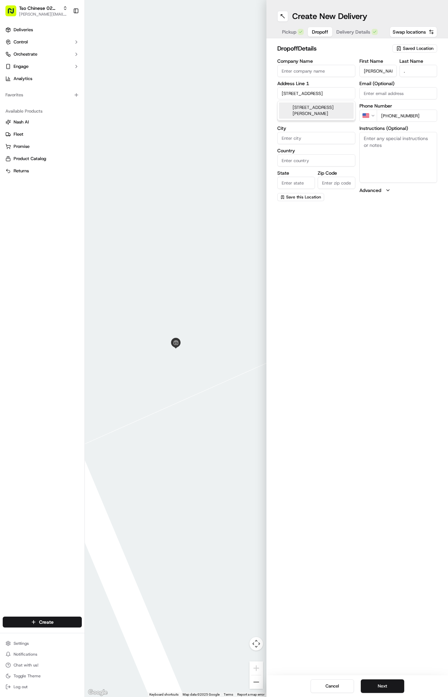
click at [332, 108] on div "[STREET_ADDRESS][PERSON_NAME]" at bounding box center [316, 110] width 75 height 16
type input "[STREET_ADDRESS]"
type input "Austin"
type input "[GEOGRAPHIC_DATA]"
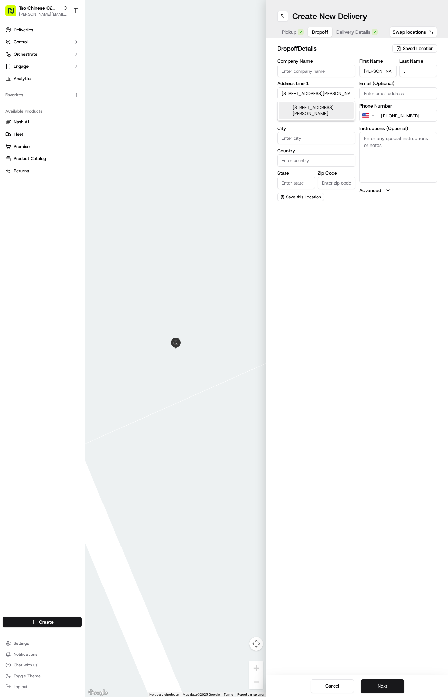
type input "78727"
type input "[STREET_ADDRESS][PERSON_NAME]"
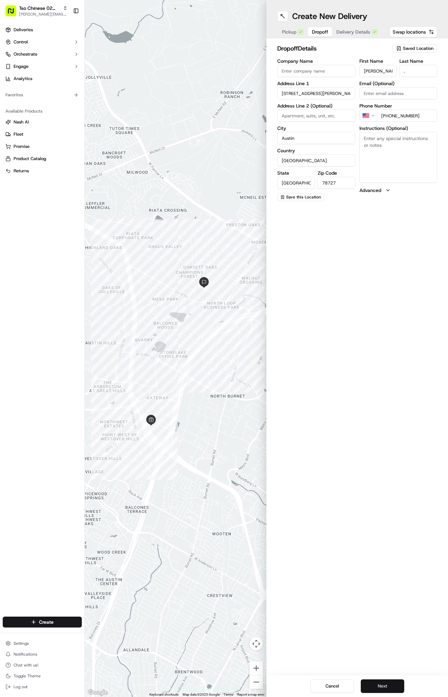
click at [375, 690] on button "Next" at bounding box center [382, 686] width 43 height 14
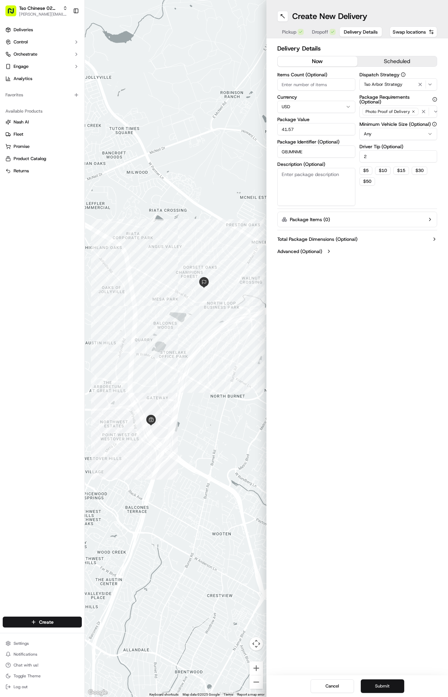
click at [375, 690] on button "Submit" at bounding box center [382, 686] width 43 height 14
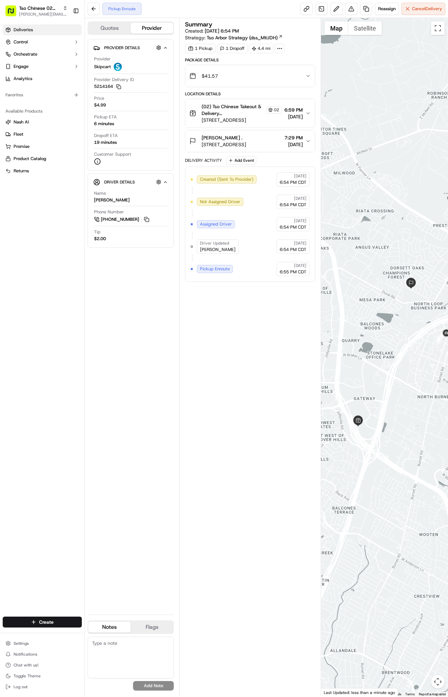
click at [44, 35] on link "Deliveries" at bounding box center [42, 29] width 79 height 11
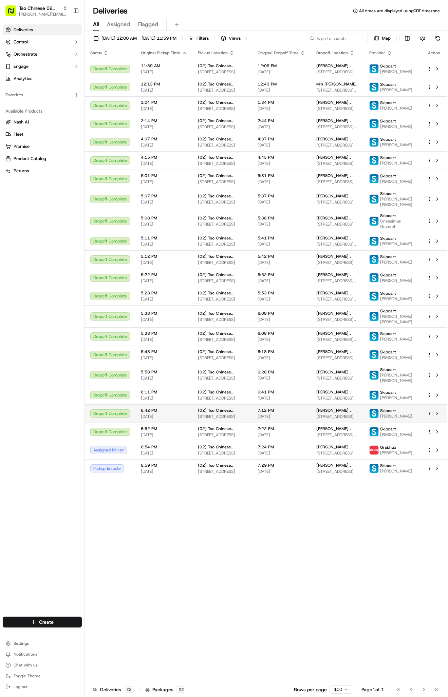
click at [330, 413] on span "[PERSON_NAME] ." at bounding box center [333, 410] width 35 height 5
click at [361, 441] on td "[PERSON_NAME] . [STREET_ADDRESS][PERSON_NAME]" at bounding box center [337, 432] width 53 height 18
click at [283, 432] on span "7:22 PM" at bounding box center [281, 428] width 48 height 5
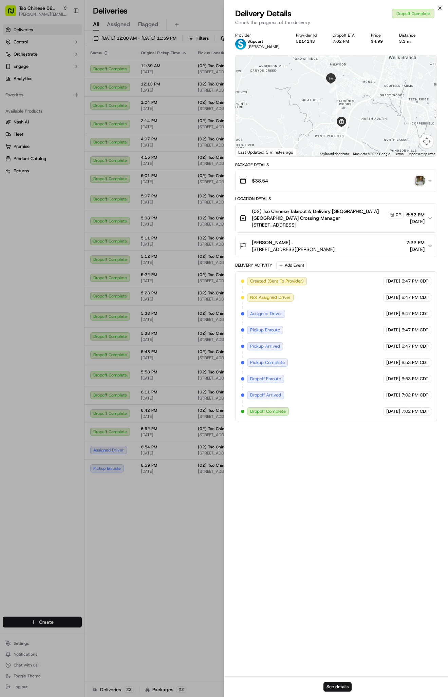
click at [440, 7] on icon "button" at bounding box center [439, 7] width 5 height 5
